Goal: Task Accomplishment & Management: Use online tool/utility

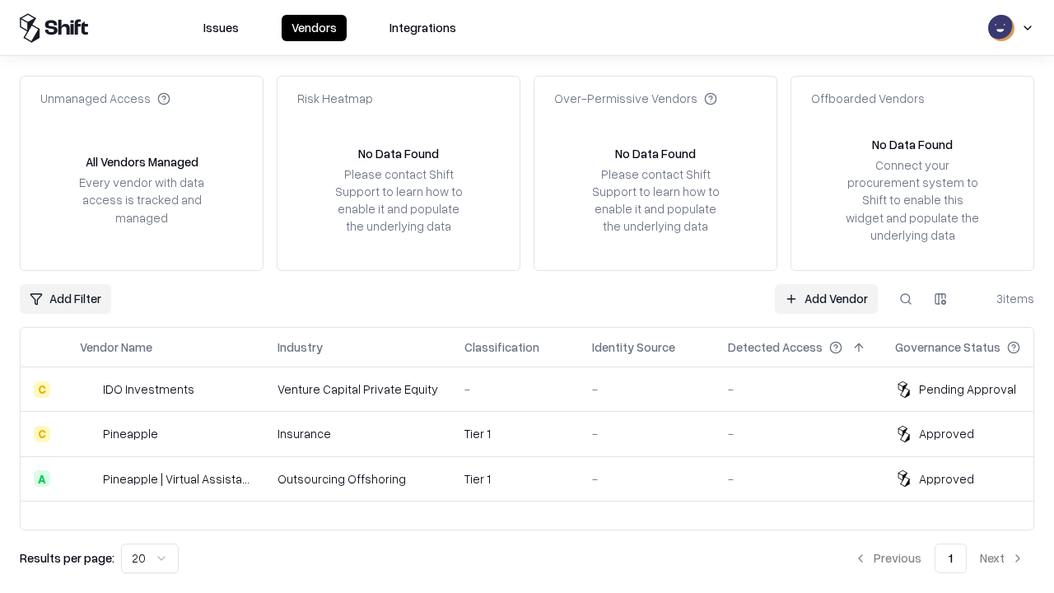
click at [826, 298] on link "Add Vendor" at bounding box center [826, 299] width 103 height 30
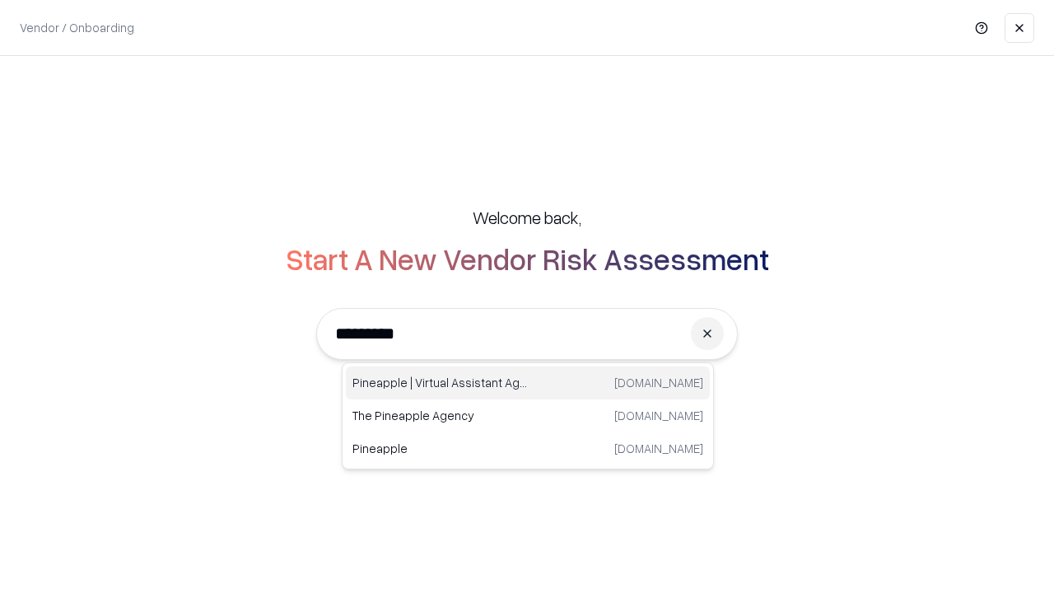
click at [528, 383] on div "Pineapple | Virtual Assistant Agency [DOMAIN_NAME]" at bounding box center [528, 383] width 364 height 33
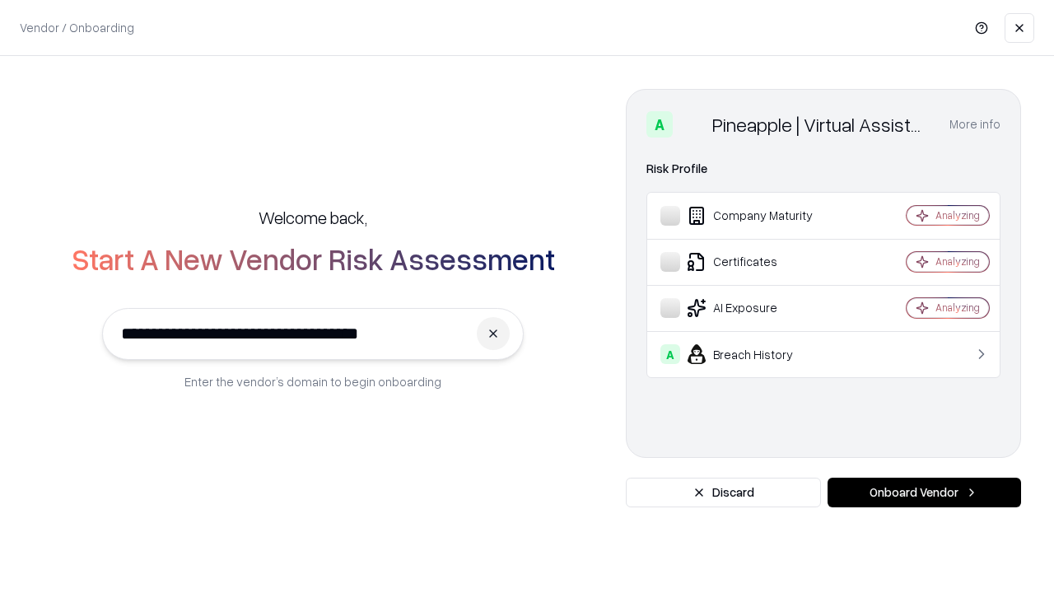
type input "**********"
click at [924, 493] on button "Onboard Vendor" at bounding box center [925, 493] width 194 height 30
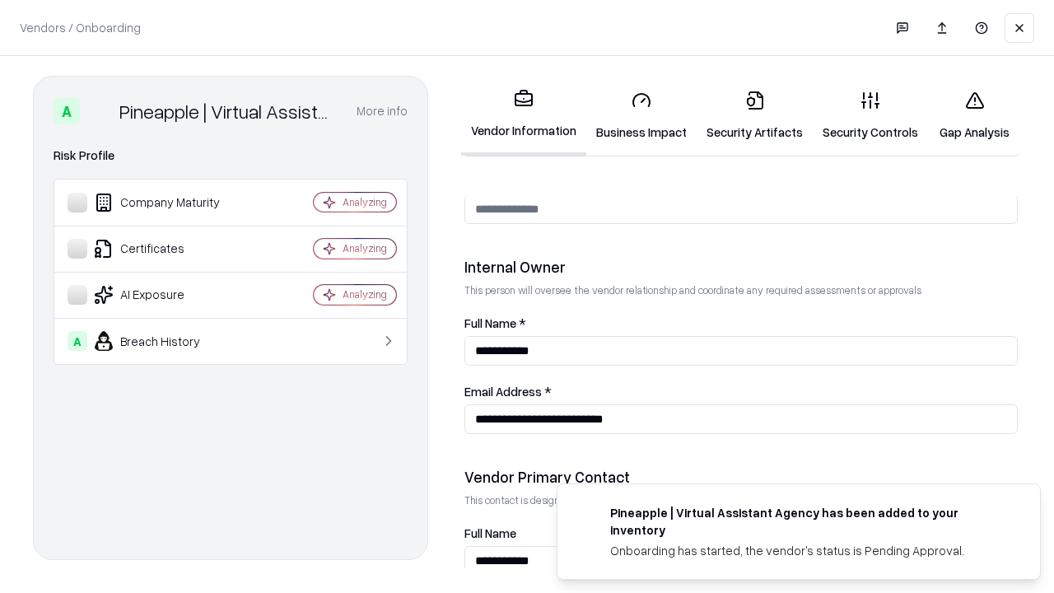
scroll to position [853, 0]
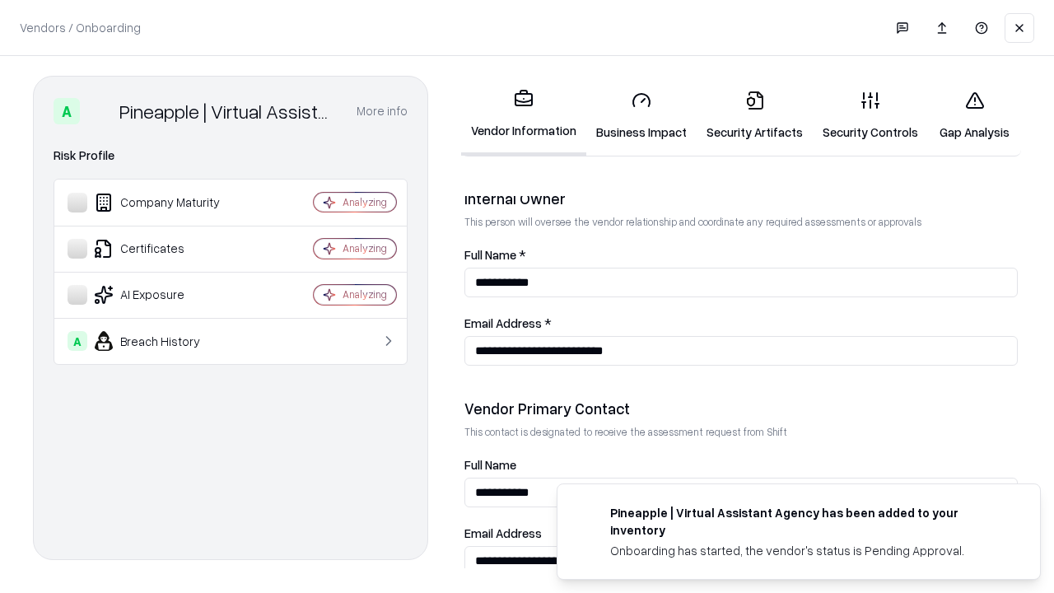
click at [974, 115] on link "Gap Analysis" at bounding box center [974, 115] width 93 height 77
